Goal: Navigation & Orientation: Find specific page/section

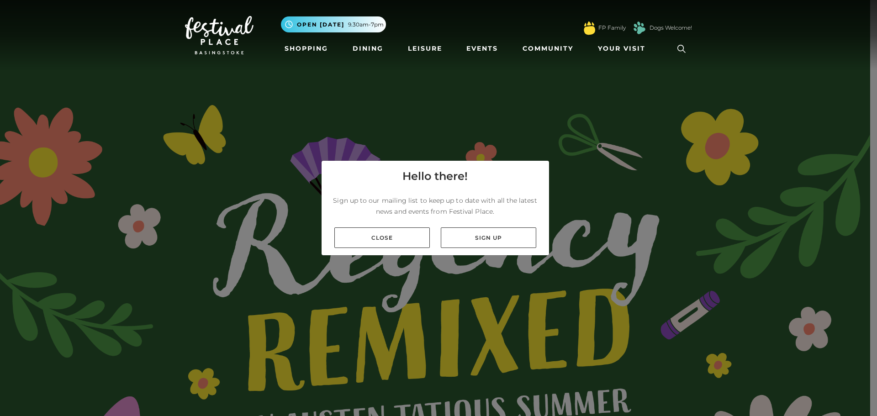
click at [409, 231] on link "Close" at bounding box center [381, 237] width 95 height 21
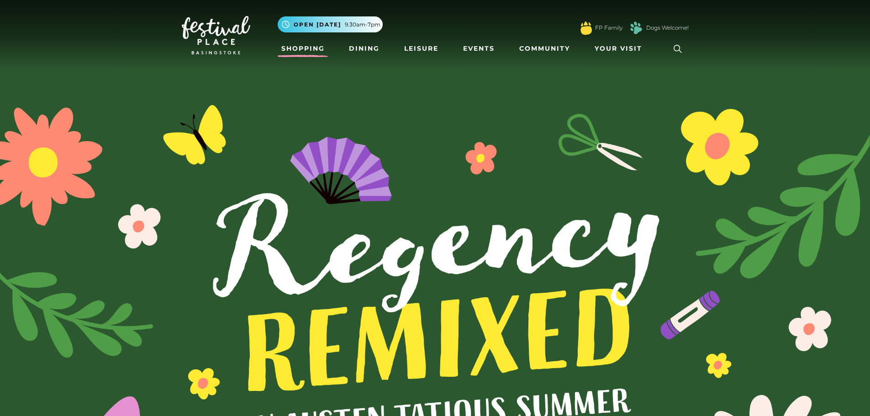
click at [295, 45] on link "Shopping" at bounding box center [303, 48] width 51 height 17
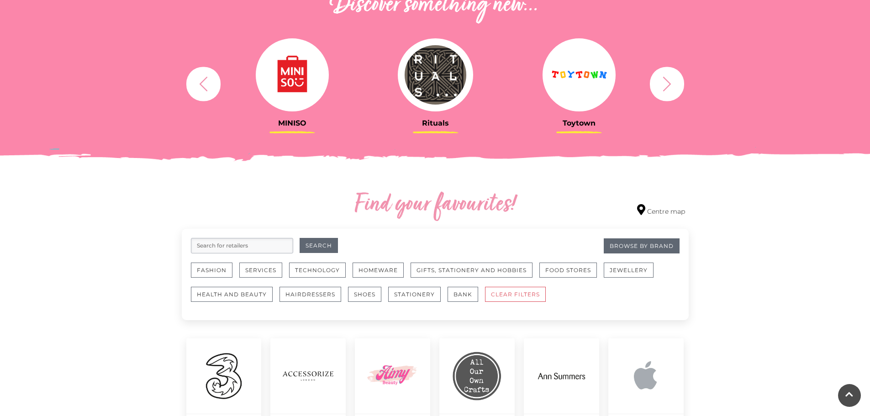
scroll to position [365, 0]
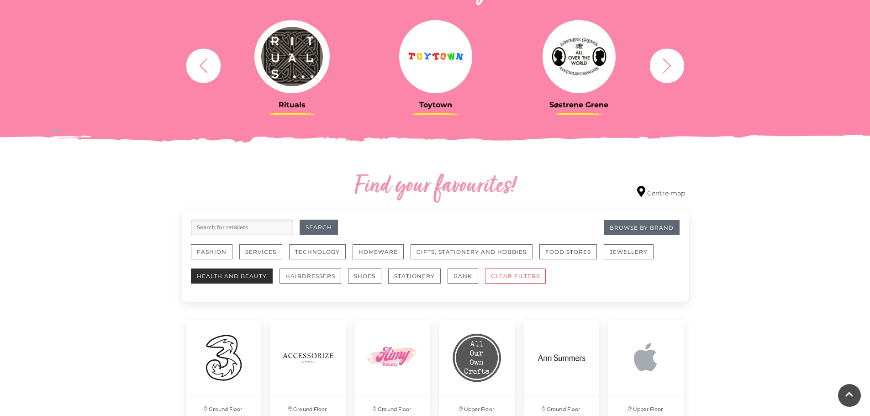
click at [221, 276] on button "Health and Beauty" at bounding box center [232, 275] width 82 height 15
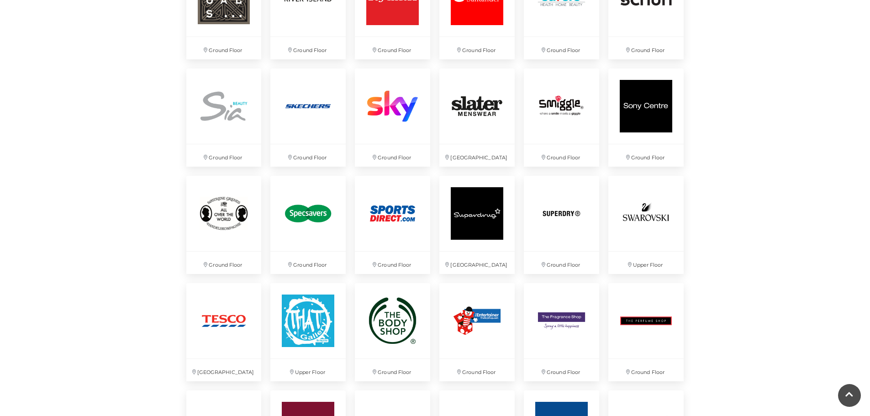
scroll to position [1963, 0]
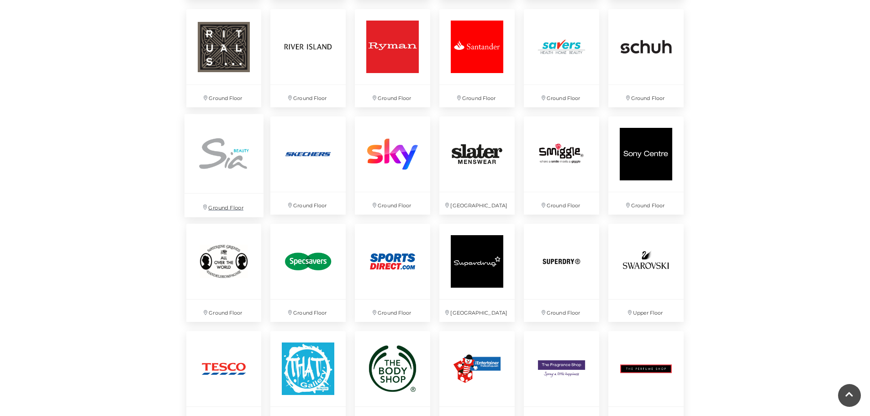
click at [217, 168] on img at bounding box center [223, 153] width 79 height 79
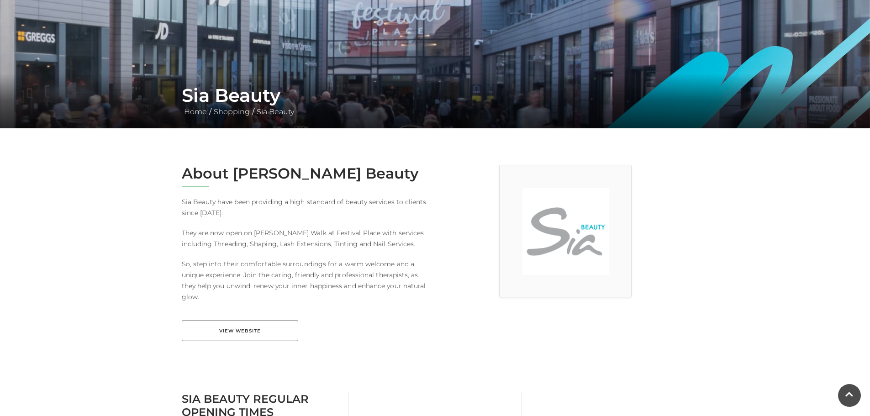
scroll to position [137, 0]
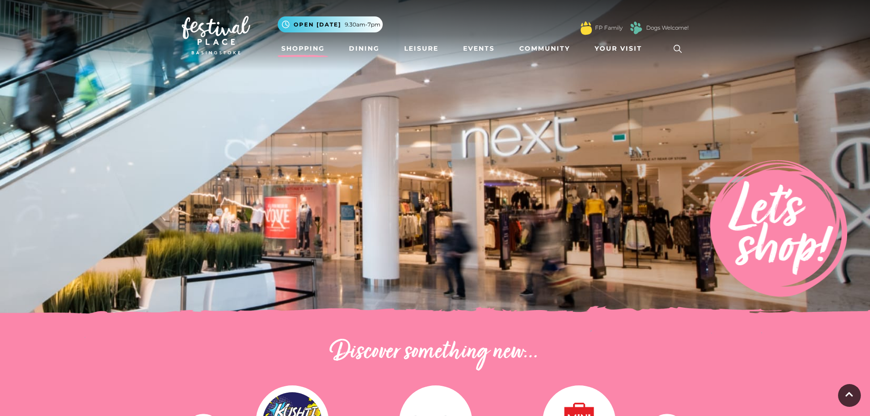
scroll to position [1963, 0]
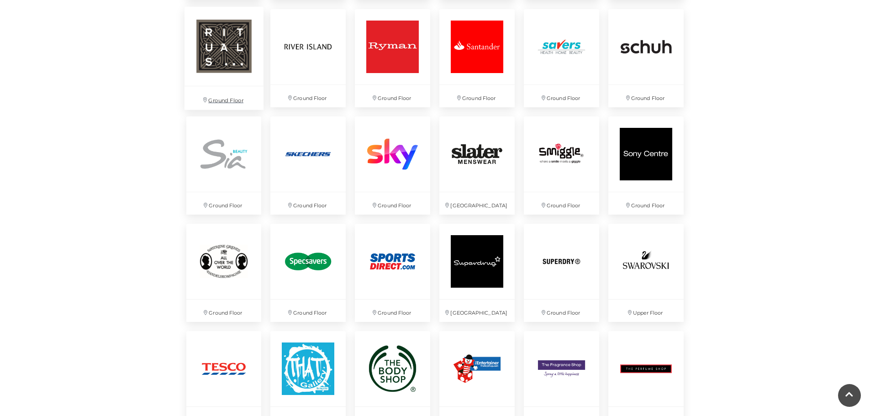
click at [214, 63] on img at bounding box center [223, 46] width 79 height 79
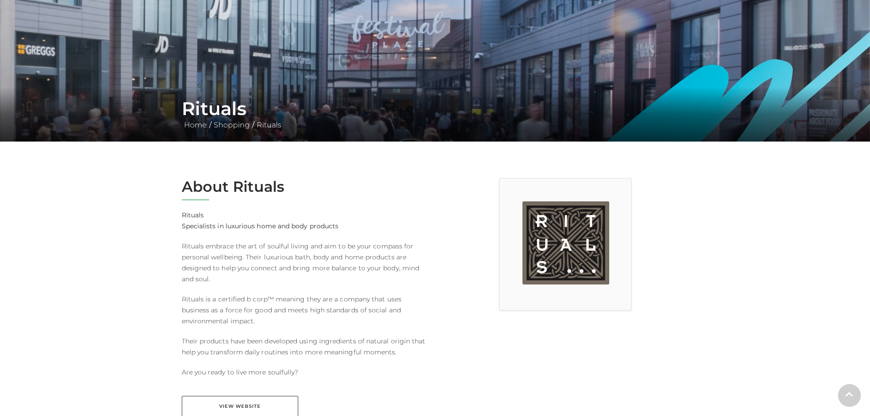
scroll to position [91, 0]
